Goal: Transaction & Acquisition: Purchase product/service

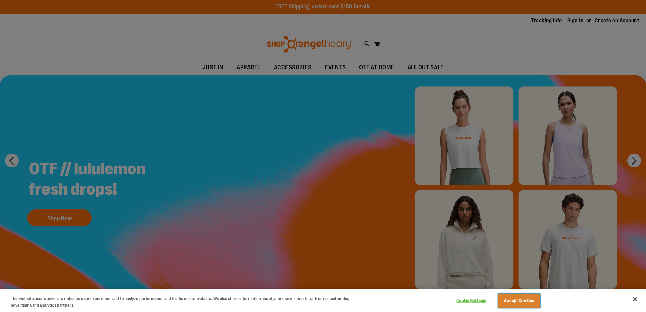
click at [532, 300] on button "Accept Cookies" at bounding box center [519, 301] width 42 height 14
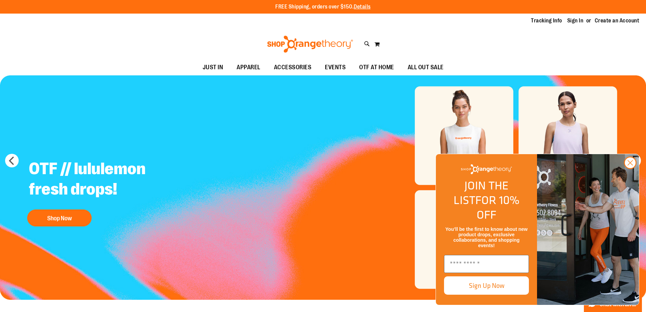
click at [245, 34] on div "Toggle Nav Search Popular Suggestions Advanced Search" at bounding box center [323, 44] width 646 height 31
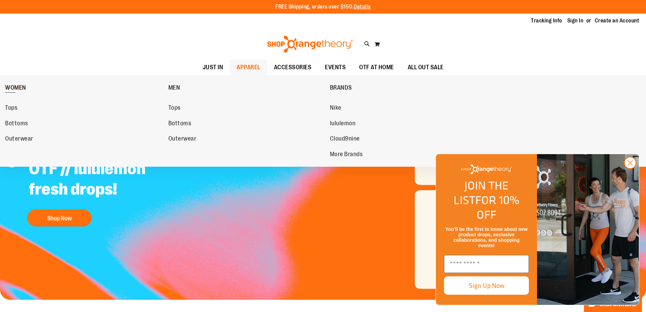
click at [21, 88] on span "WOMEN" at bounding box center [15, 88] width 21 height 8
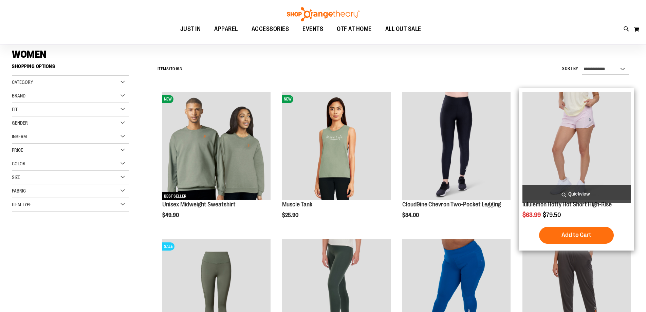
scroll to position [68, 0]
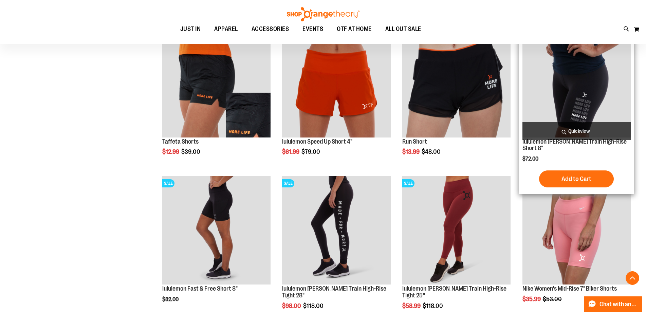
scroll to position [576, 0]
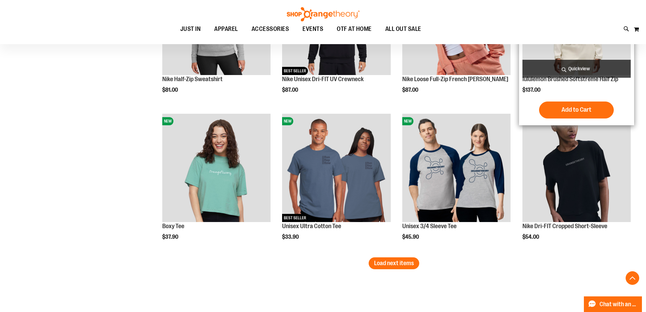
scroll to position [1221, 0]
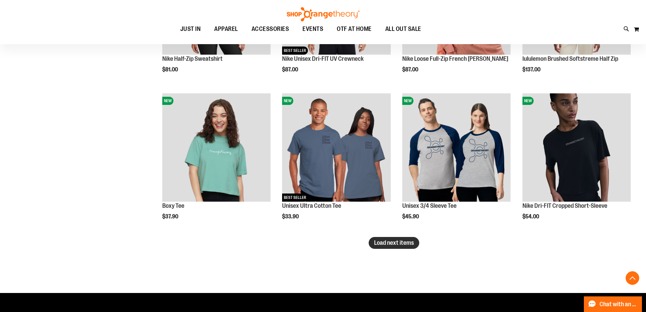
click at [387, 241] on span "Load next items" at bounding box center [394, 242] width 40 height 7
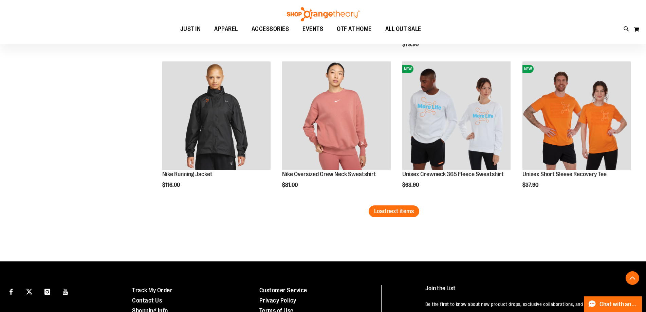
scroll to position [1696, 0]
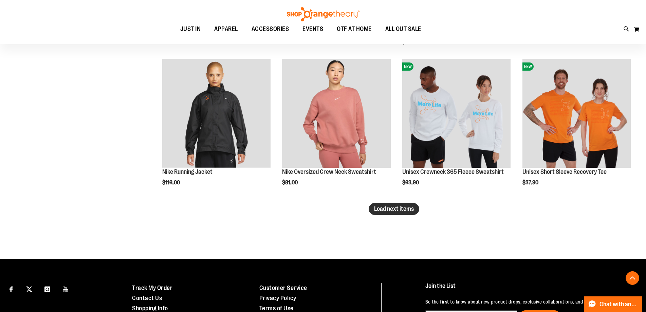
click at [386, 207] on span "Load next items" at bounding box center [394, 208] width 40 height 7
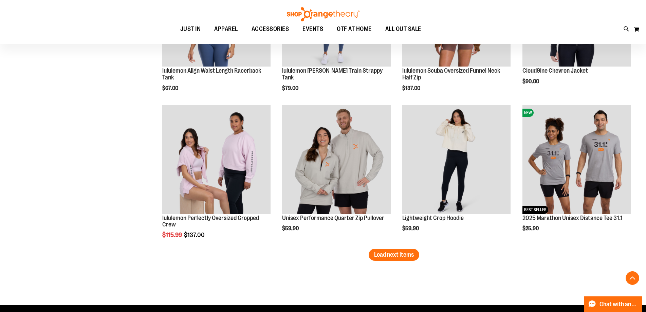
scroll to position [2103, 0]
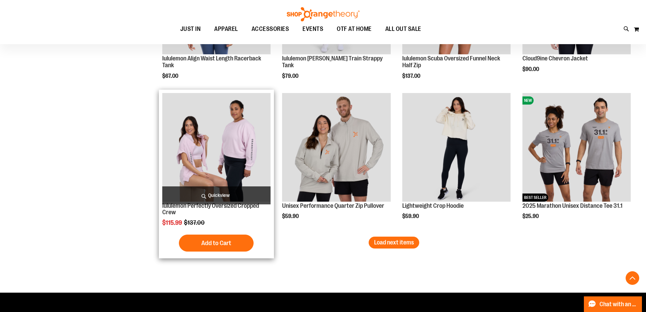
click at [226, 147] on img "product" at bounding box center [216, 147] width 108 height 108
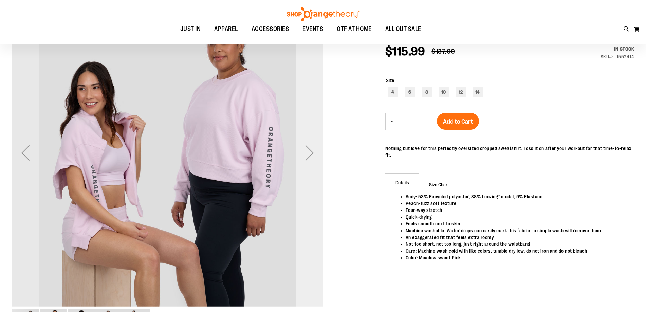
click at [310, 157] on div "Next" at bounding box center [309, 152] width 27 height 27
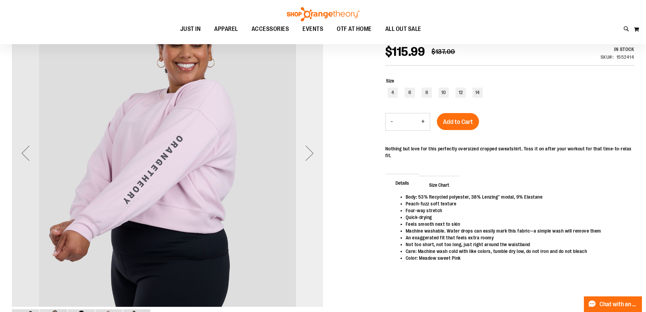
click at [310, 157] on div "Next" at bounding box center [309, 152] width 27 height 27
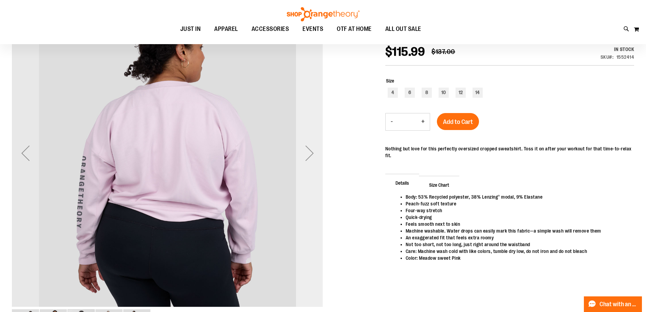
click at [310, 157] on div "Next" at bounding box center [309, 152] width 27 height 27
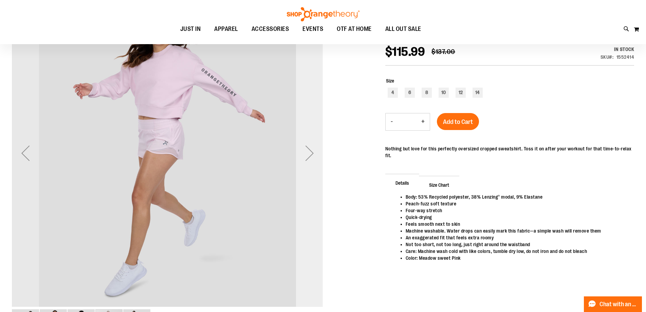
click at [310, 157] on div "Next" at bounding box center [309, 152] width 27 height 27
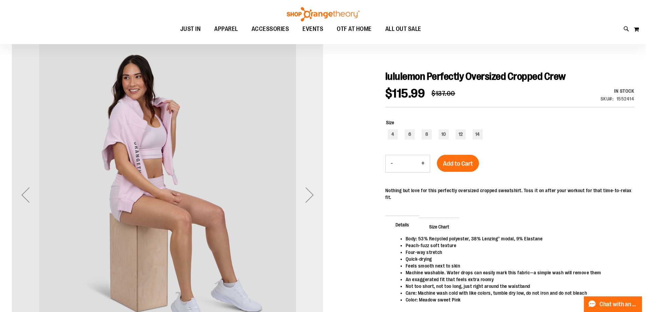
scroll to position [67, 0]
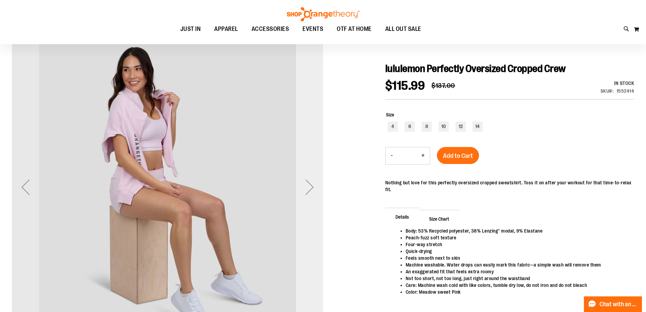
click at [307, 179] on div "Next" at bounding box center [309, 186] width 27 height 27
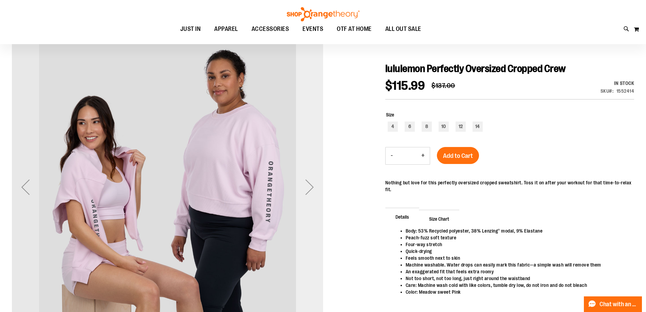
click at [307, 179] on div "Next" at bounding box center [309, 186] width 27 height 27
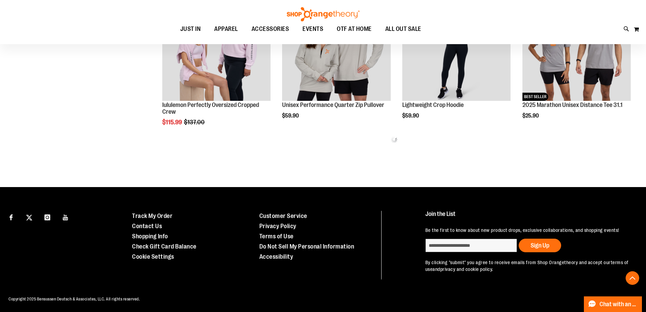
scroll to position [383, 0]
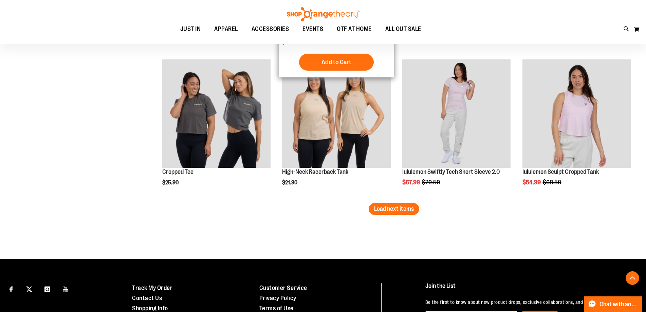
scroll to position [1198, 0]
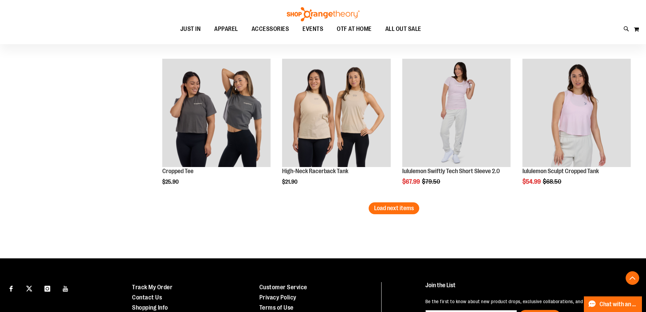
click at [409, 213] on button "Load next items" at bounding box center [393, 208] width 51 height 12
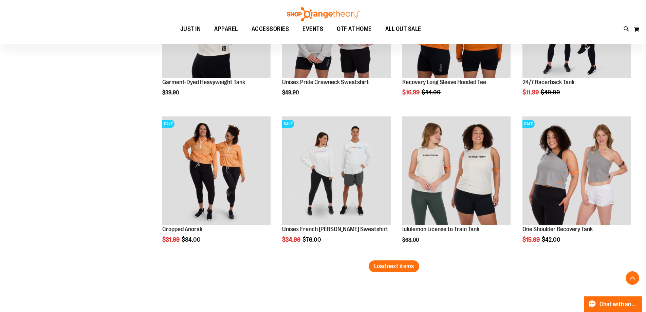
scroll to position [1673, 0]
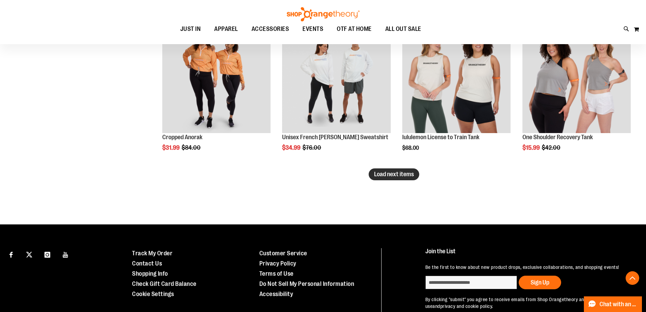
click at [400, 177] on button "Load next items" at bounding box center [393, 174] width 51 height 12
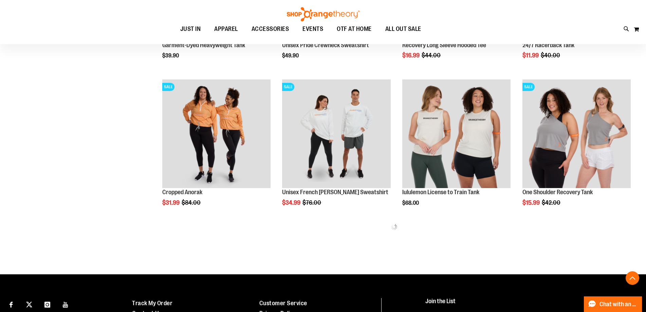
scroll to position [1605, 0]
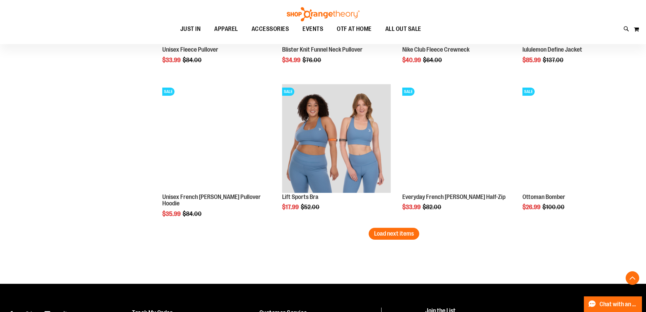
scroll to position [2080, 0]
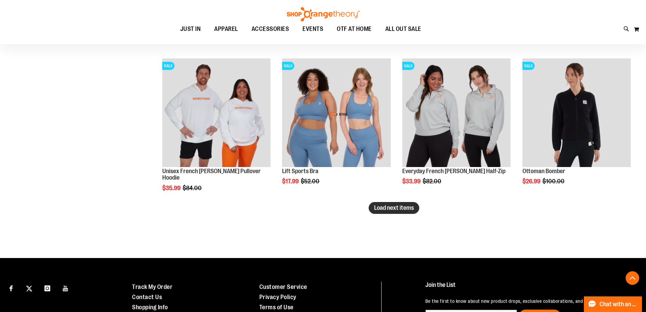
click at [397, 209] on span "Load next items" at bounding box center [394, 207] width 40 height 7
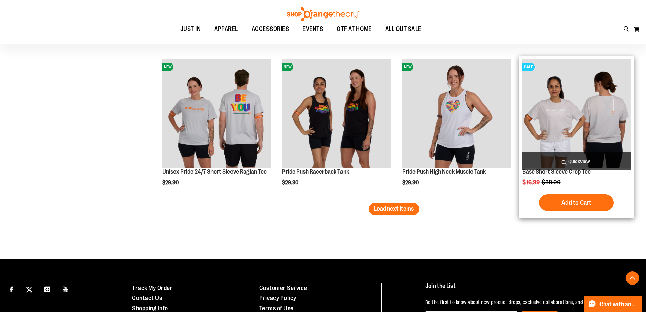
scroll to position [2521, 0]
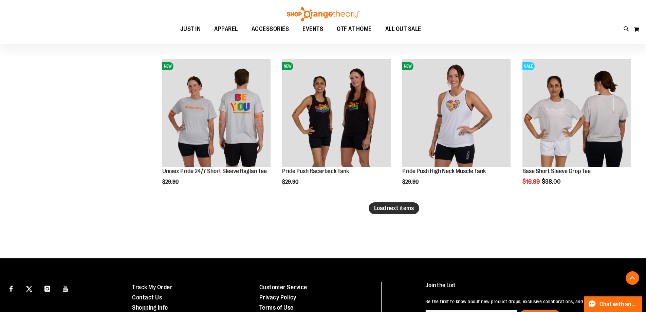
click at [396, 208] on span "Load next items" at bounding box center [394, 208] width 40 height 7
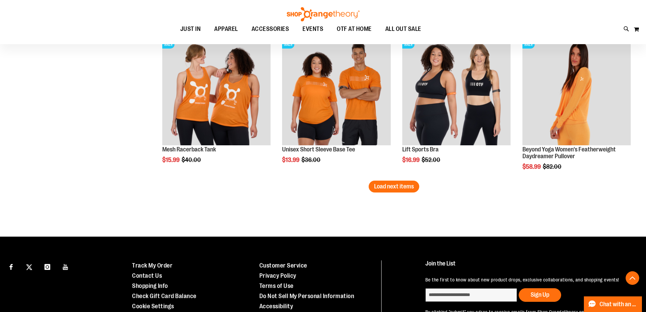
scroll to position [2996, 0]
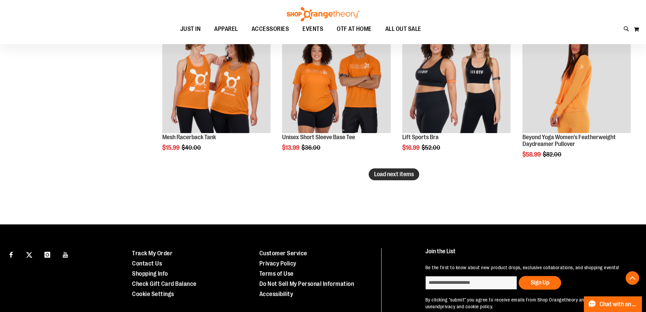
click at [376, 177] on span "Load next items" at bounding box center [394, 174] width 40 height 7
